Goal: Find specific page/section: Find specific page/section

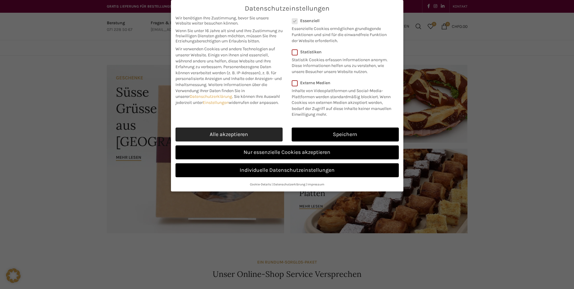
click at [267, 133] on link "Alle akzeptieren" at bounding box center [229, 134] width 107 height 14
checkbox input "true"
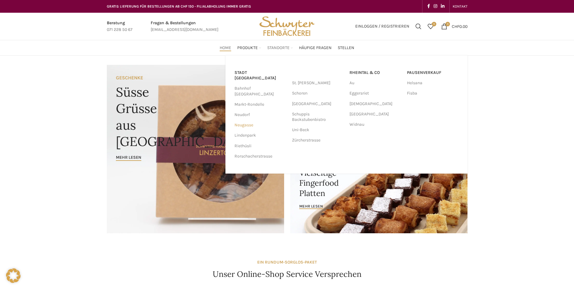
click at [251, 120] on link "Neugasse" at bounding box center [260, 125] width 51 height 10
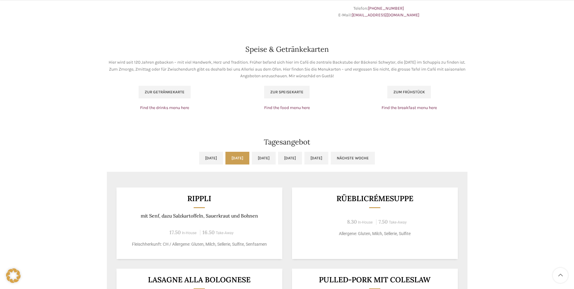
scroll to position [393, 0]
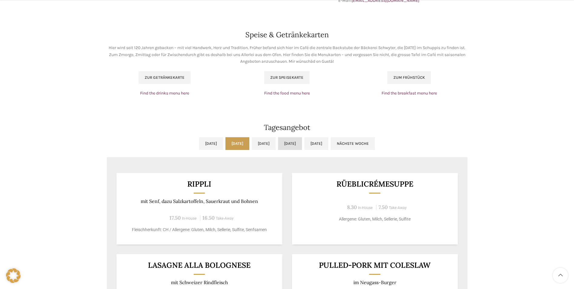
click at [300, 146] on link "[DATE]" at bounding box center [290, 143] width 24 height 13
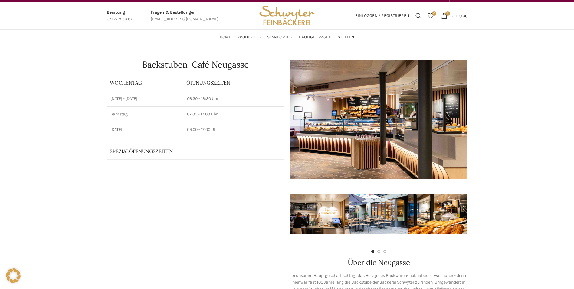
scroll to position [0, 0]
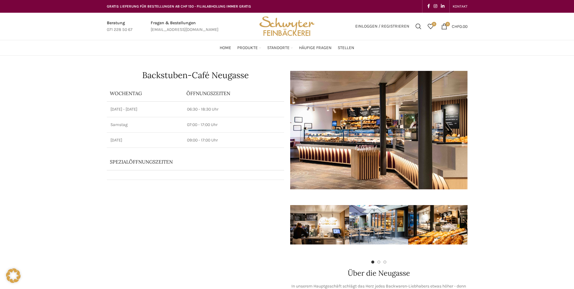
click at [119, 243] on div "Backstuben-Café Neugasse Wochentag ÖFFNUNGSZEITEN Montag - Freitag 06:30 - 18:3…" at bounding box center [195, 167] width 183 height 199
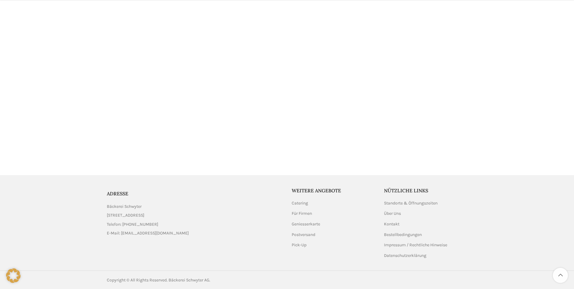
scroll to position [1220, 0]
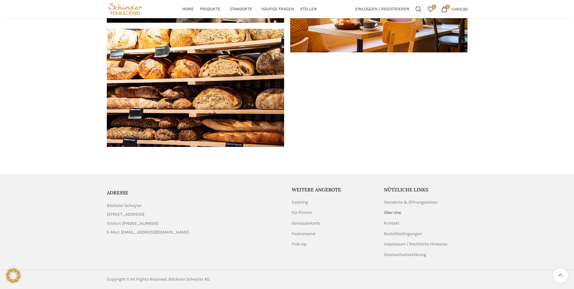
click at [395, 213] on link "Über Uns" at bounding box center [393, 212] width 18 height 6
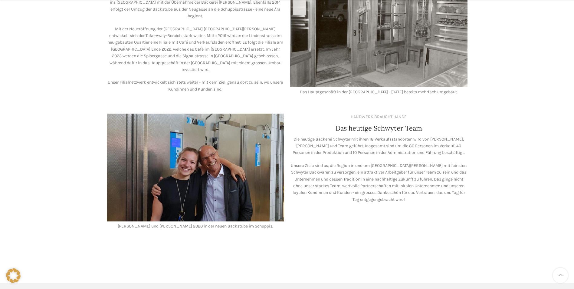
scroll to position [525, 0]
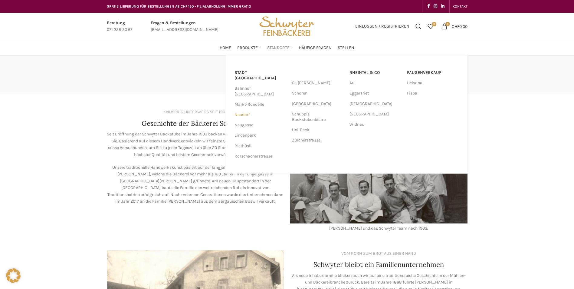
click at [242, 110] on link "Neudorf" at bounding box center [260, 115] width 51 height 10
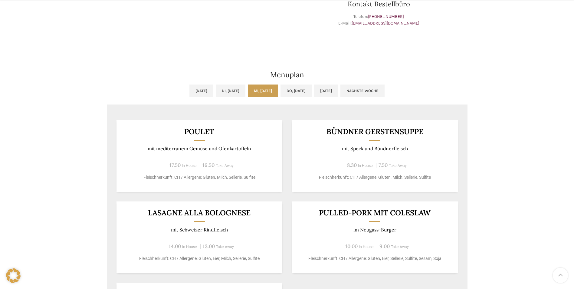
scroll to position [242, 0]
click at [310, 88] on link "Do, [DATE]" at bounding box center [296, 90] width 31 height 13
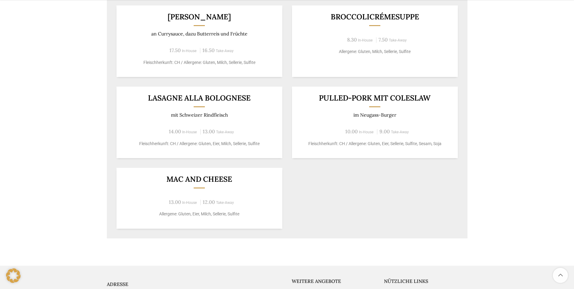
scroll to position [447, 0]
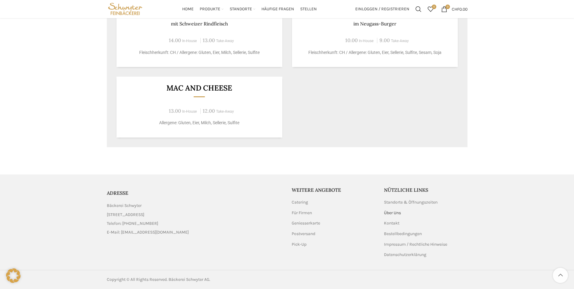
click at [392, 212] on link "Über Uns" at bounding box center [393, 213] width 18 height 6
